Goal: Task Accomplishment & Management: Complete application form

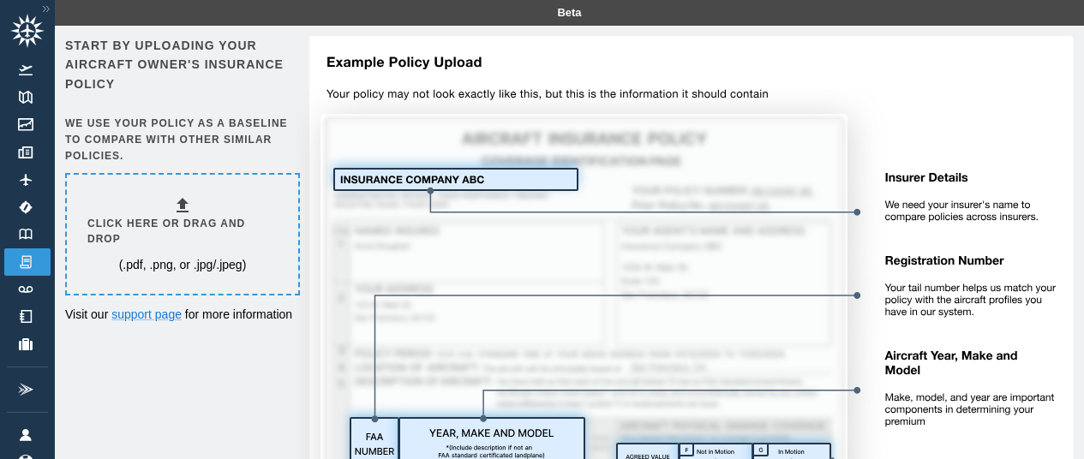
click at [183, 216] on h6 "Click here or drag and drop" at bounding box center [182, 232] width 190 height 33
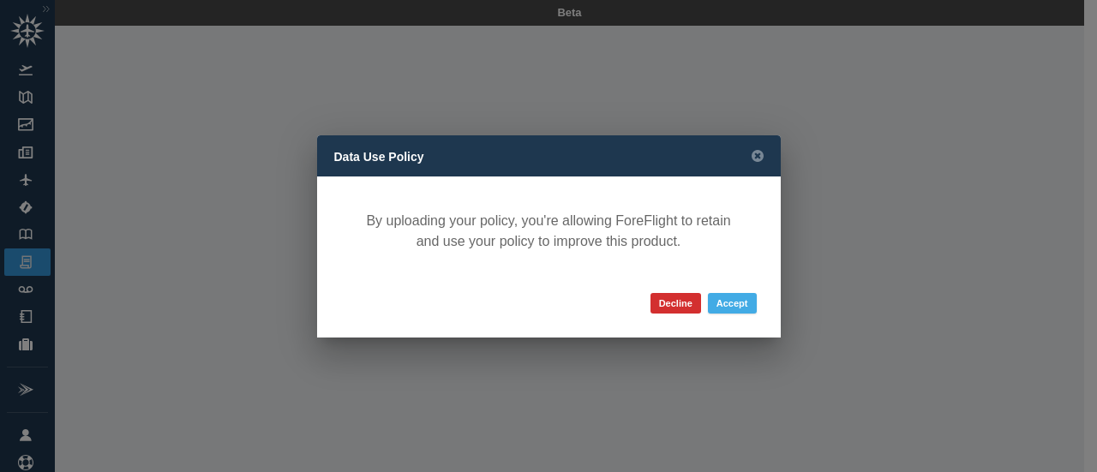
click at [743, 303] on button "Accept" at bounding box center [732, 303] width 49 height 21
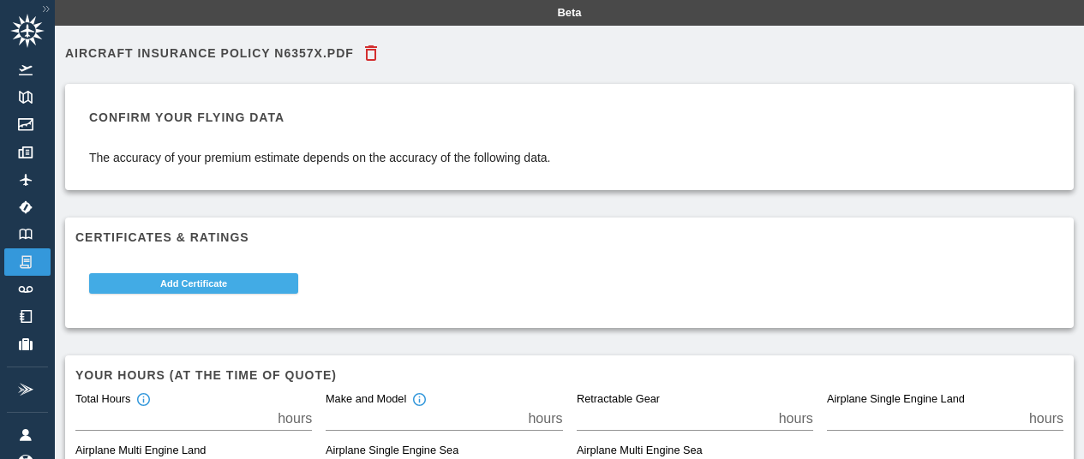
click at [205, 285] on button "Add Certificate" at bounding box center [193, 283] width 209 height 21
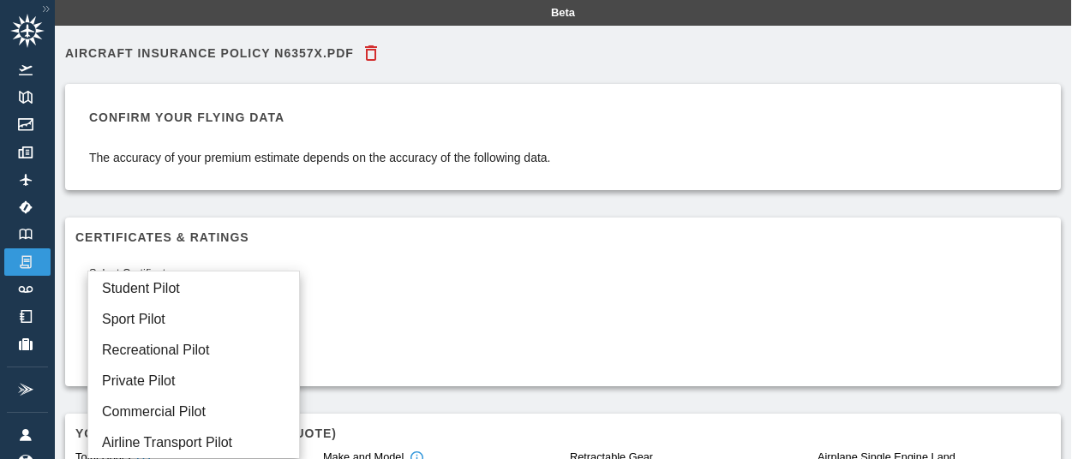
click at [294, 298] on body "Beta AIRCRAFT INSURANCE POLICY N6357X.pdf Confirm your flying data The accuracy…" at bounding box center [542, 229] width 1084 height 459
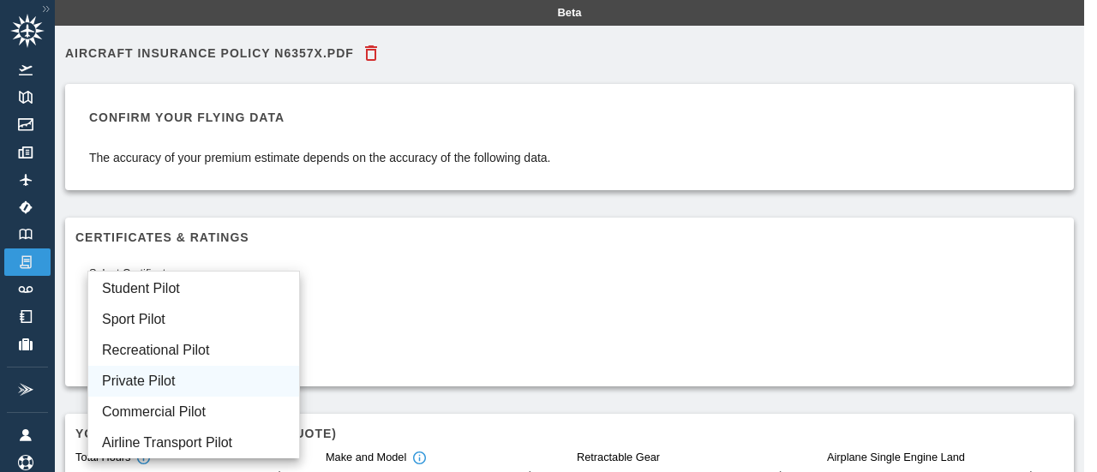
click at [153, 375] on li "Private Pilot" at bounding box center [193, 381] width 211 height 31
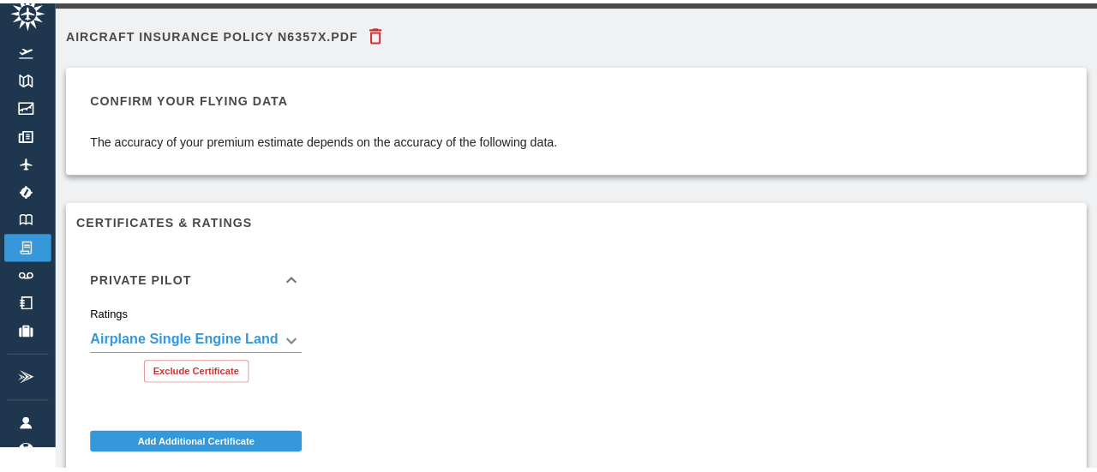
scroll to position [192, 0]
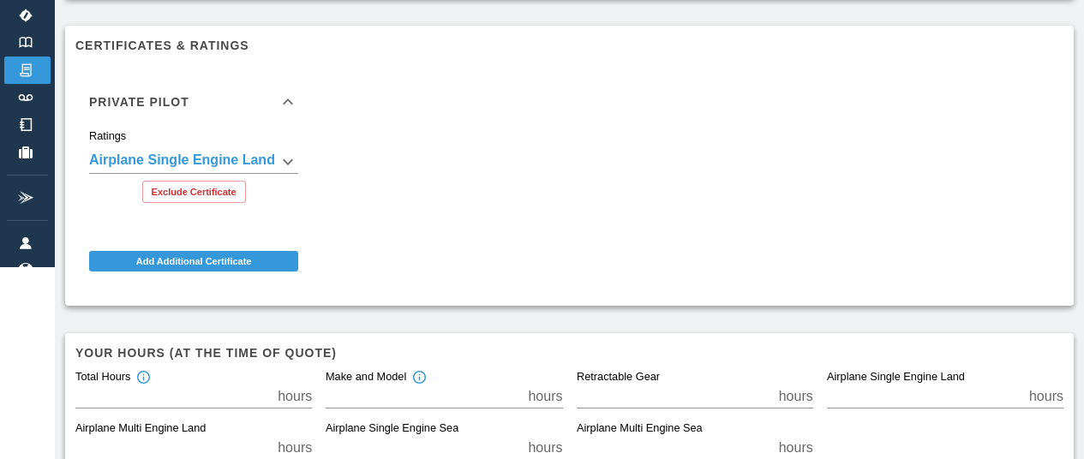
click at [292, 156] on body "**********" at bounding box center [542, 37] width 1084 height 459
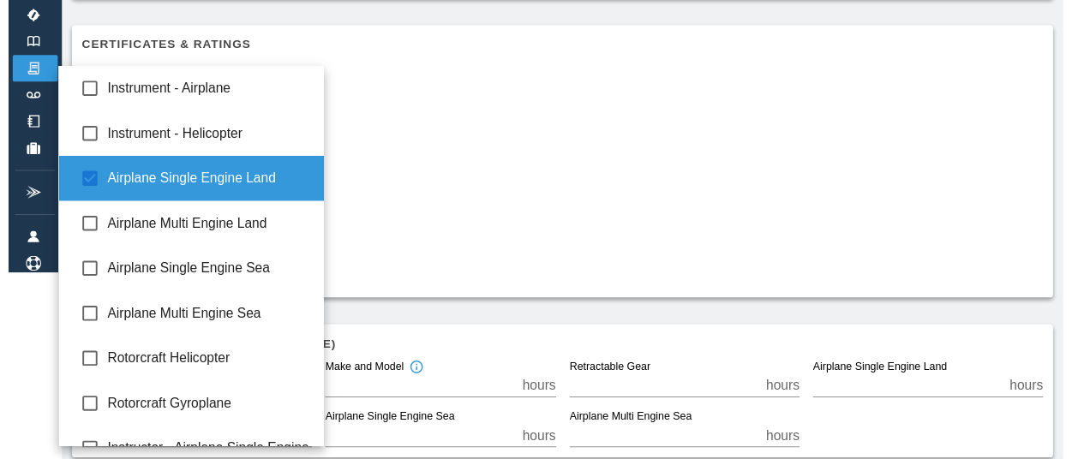
scroll to position [0, 0]
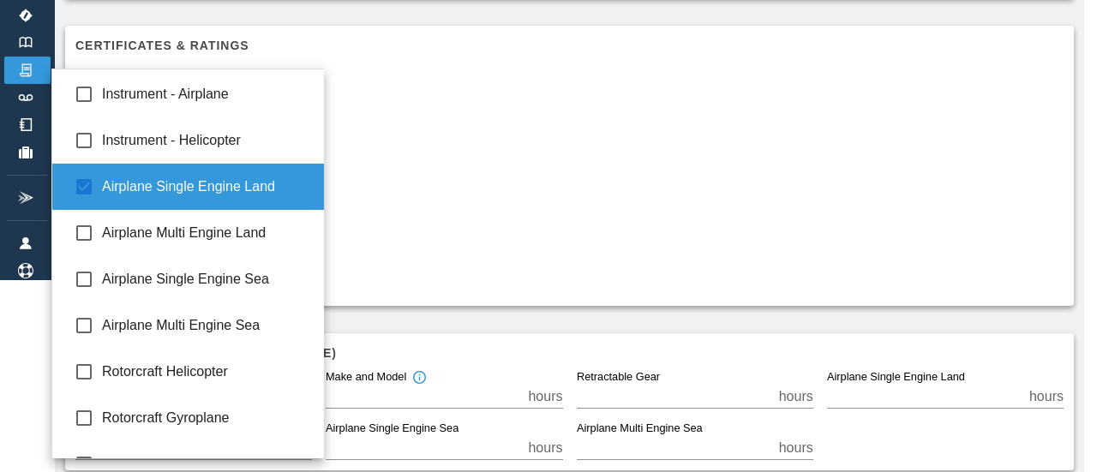
click at [385, 180] on div at bounding box center [548, 236] width 1097 height 472
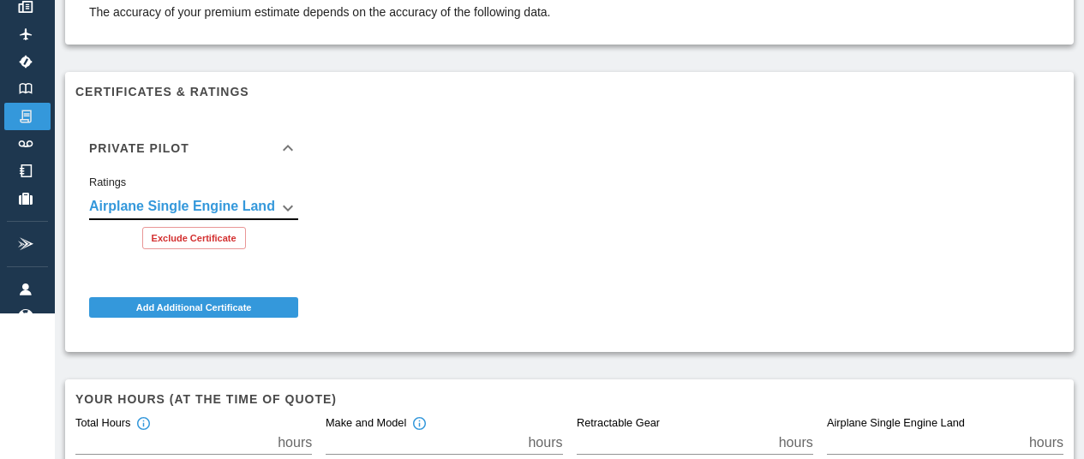
scroll to position [257, 0]
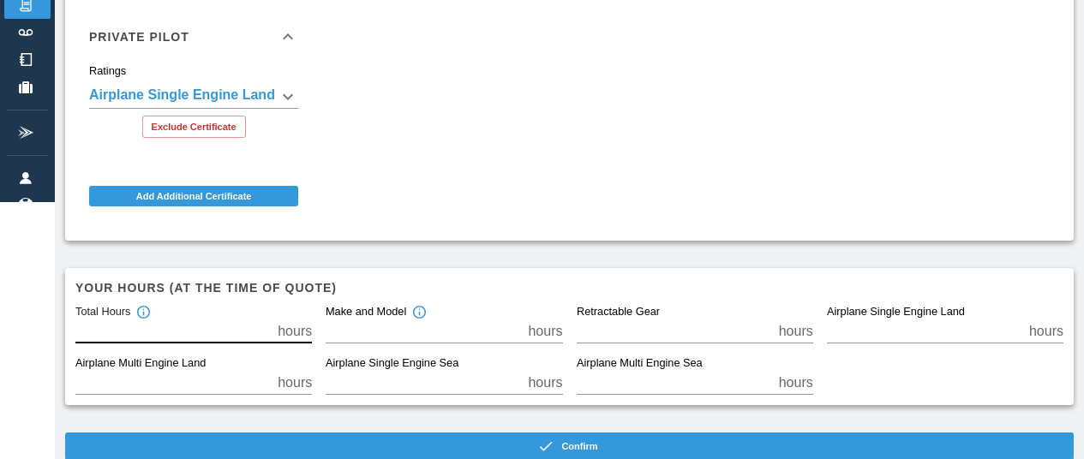
click at [145, 328] on input "*" at bounding box center [172, 332] width 195 height 24
type input "**"
click at [413, 338] on input "*" at bounding box center [423, 332] width 195 height 24
click at [940, 329] on input "*" at bounding box center [924, 332] width 195 height 24
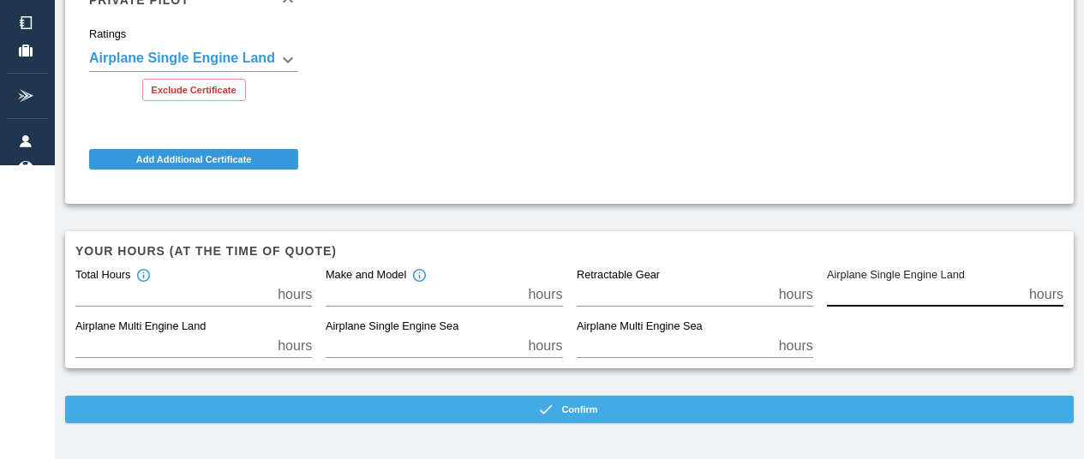
type input "**"
click at [593, 407] on button "Confirm" at bounding box center [569, 409] width 1009 height 27
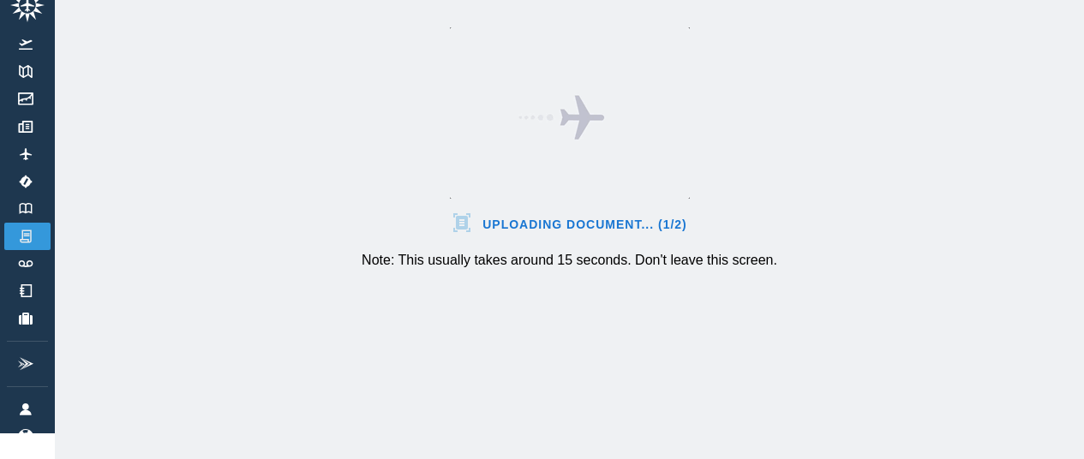
scroll to position [39, 0]
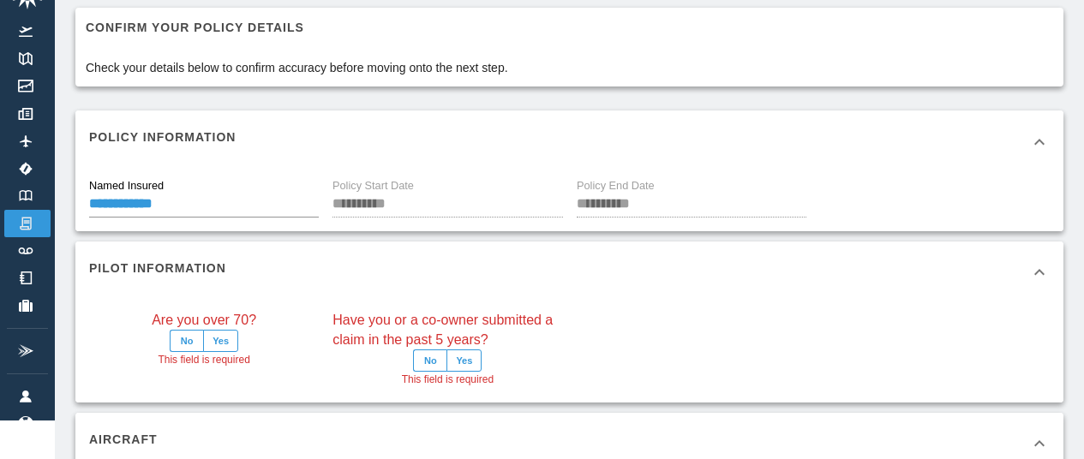
scroll to position [294, 0]
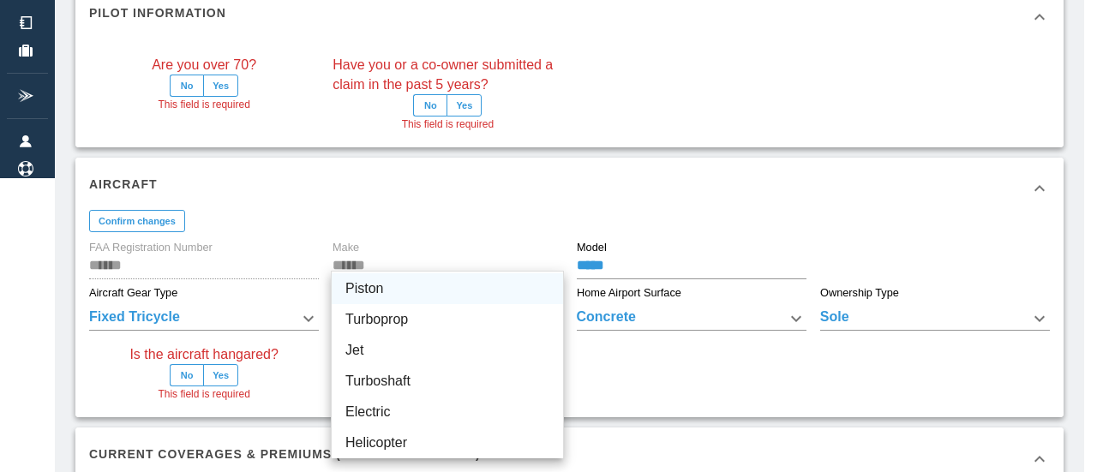
click at [412, 290] on li "Piston" at bounding box center [447, 288] width 231 height 31
type input "******"
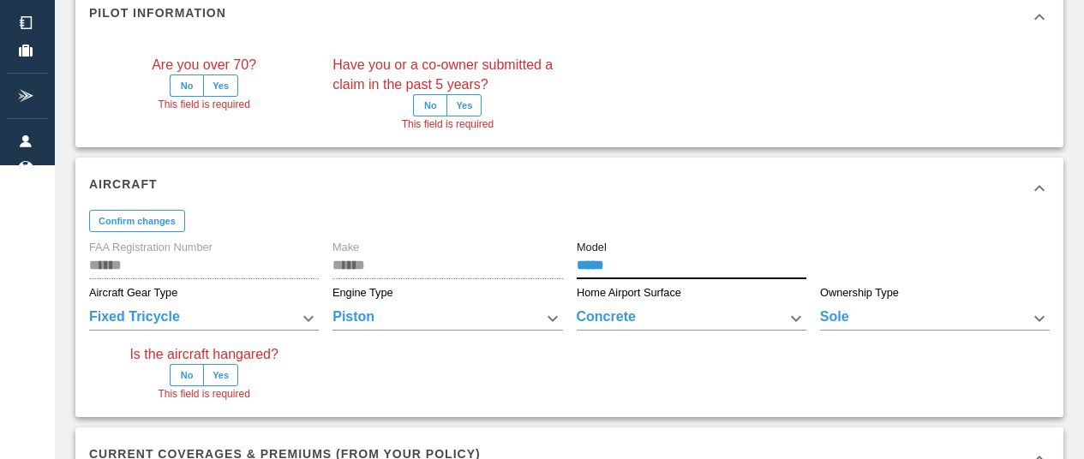
click at [661, 264] on input "*****" at bounding box center [692, 267] width 230 height 24
click at [229, 373] on button "Yes" at bounding box center [220, 375] width 35 height 22
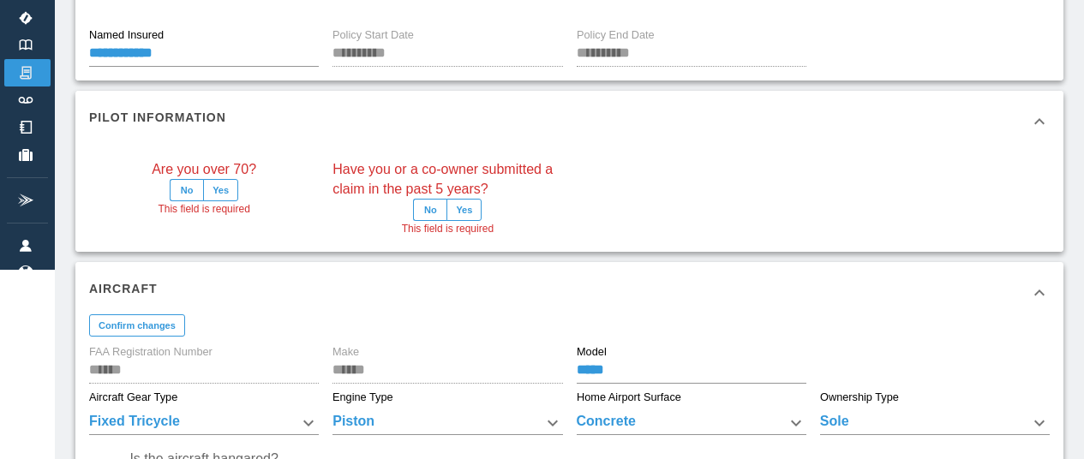
scroll to position [181, 0]
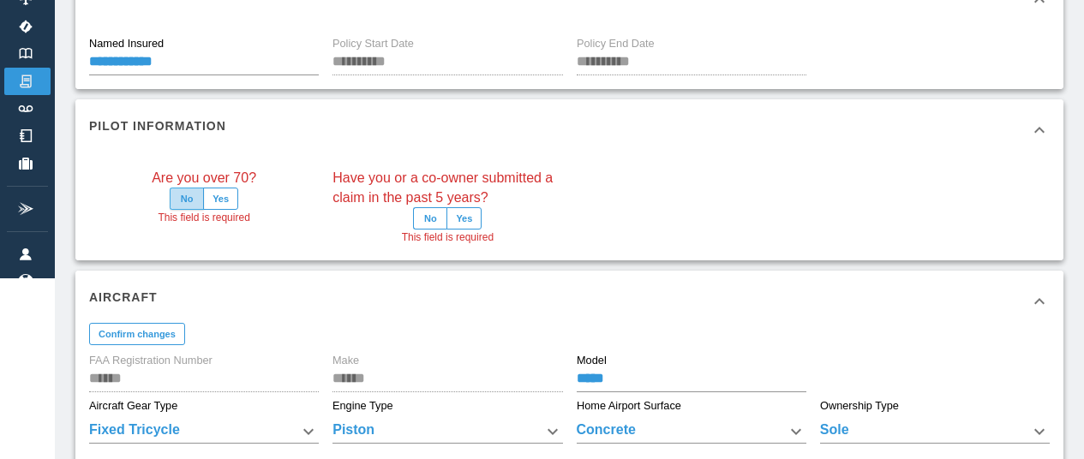
click at [188, 198] on button "No" at bounding box center [187, 199] width 34 height 22
click at [428, 213] on button "No" at bounding box center [430, 218] width 34 height 22
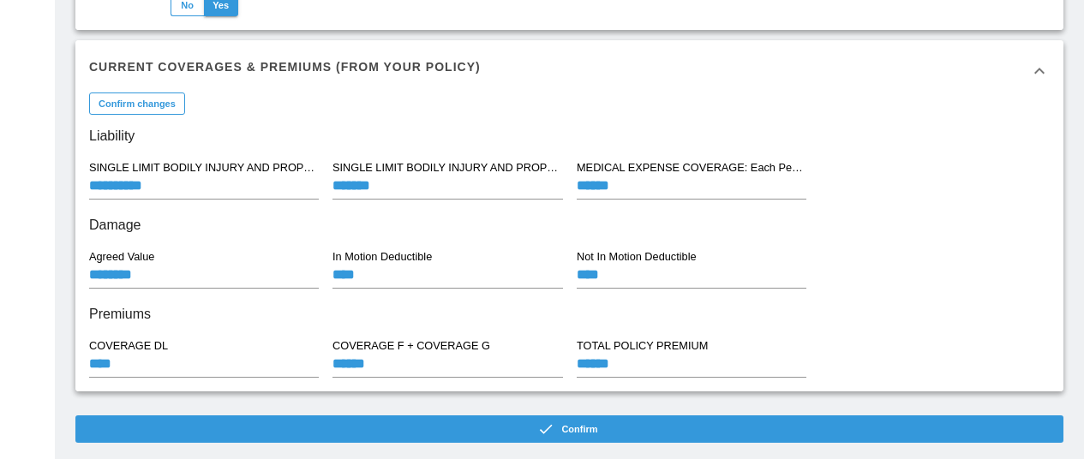
scroll to position [678, 0]
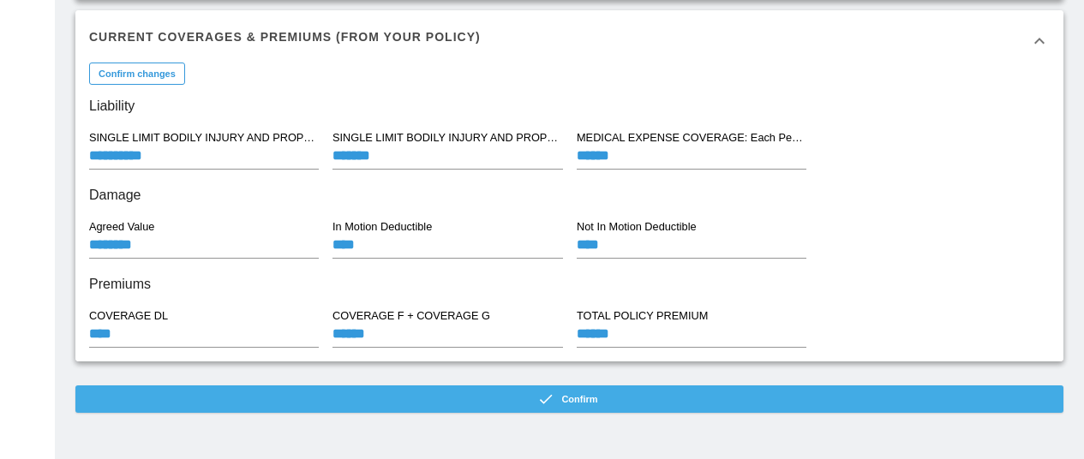
click at [554, 398] on icon "button" at bounding box center [545, 399] width 17 height 17
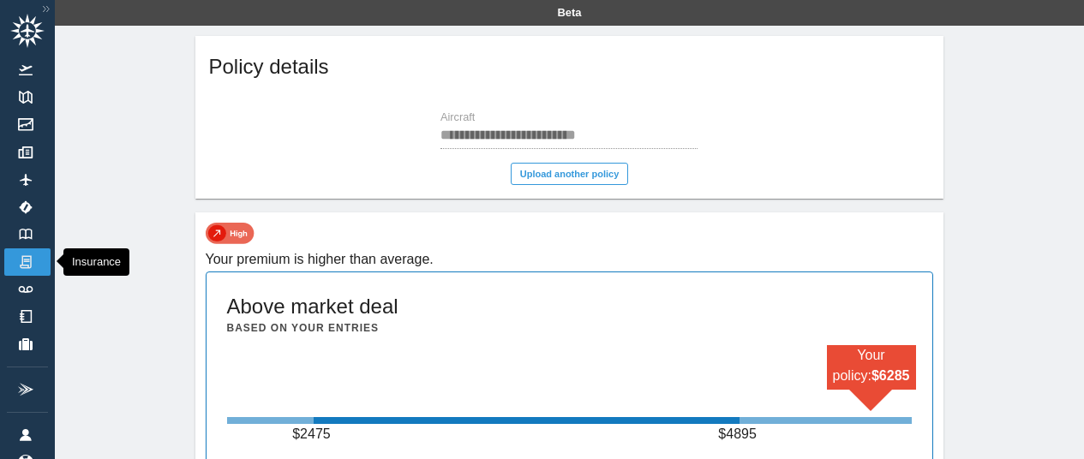
click at [27, 258] on img at bounding box center [25, 262] width 19 height 15
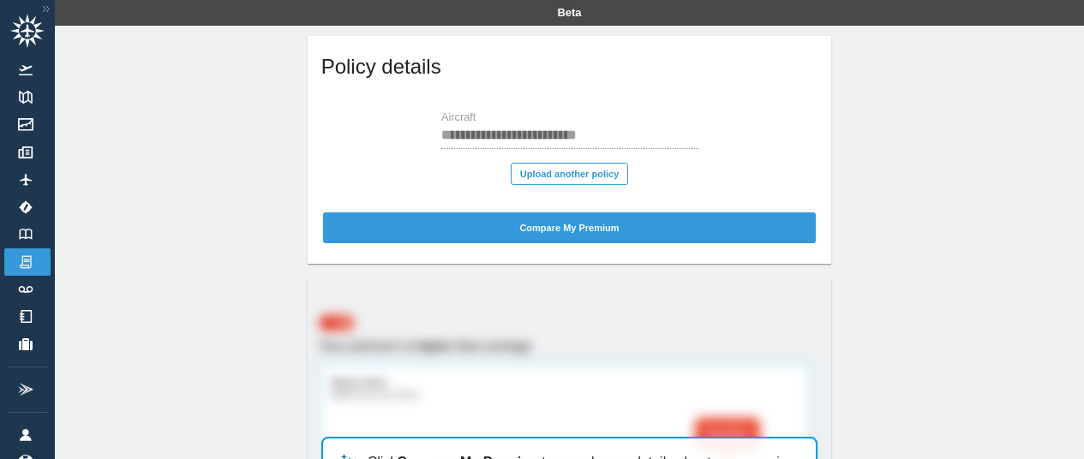
click at [33, 26] on icon at bounding box center [27, 31] width 34 height 34
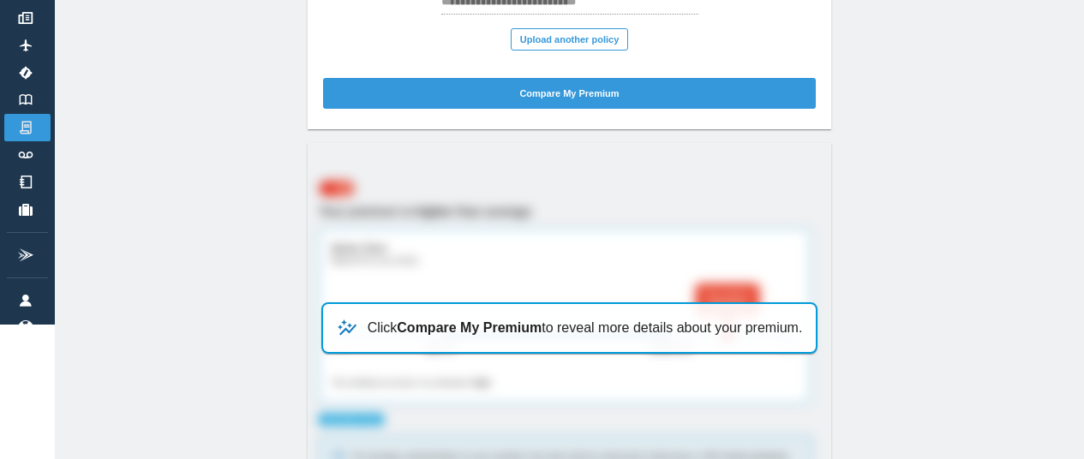
scroll to position [74, 0]
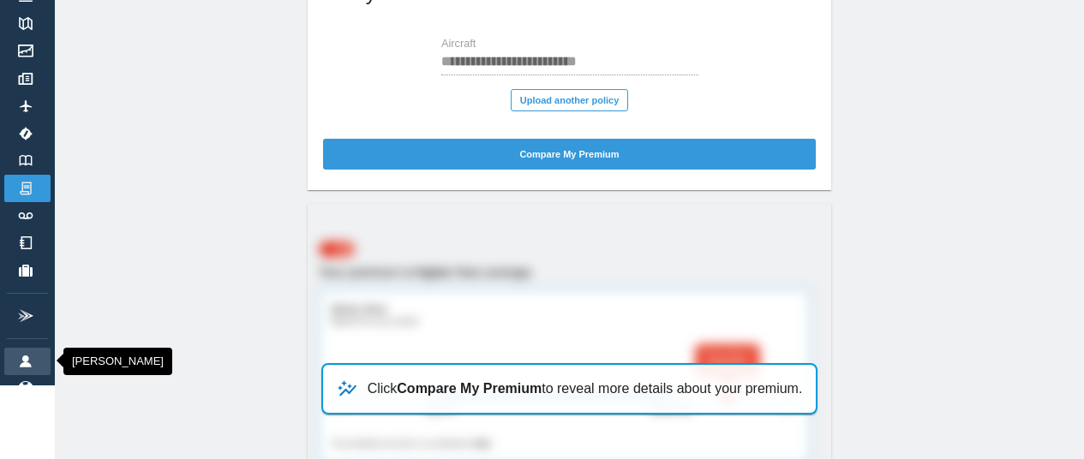
click at [15, 357] on link "[PERSON_NAME]" at bounding box center [27, 361] width 46 height 27
